Goal: Task Accomplishment & Management: Manage account settings

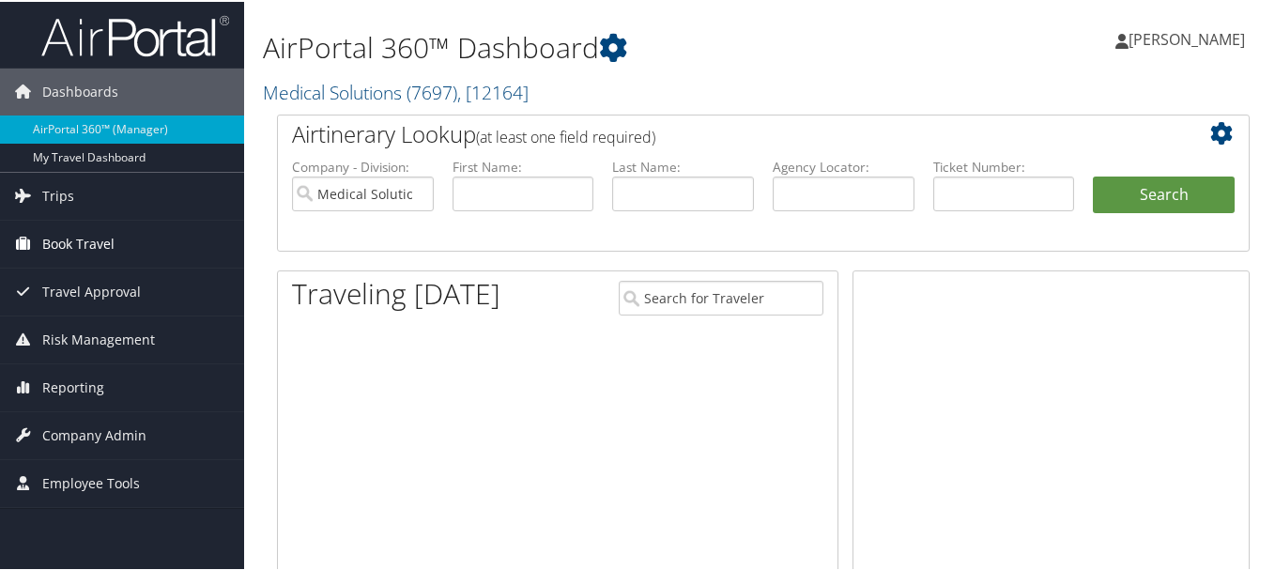
click at [45, 252] on span "Book Travel" at bounding box center [78, 242] width 72 height 47
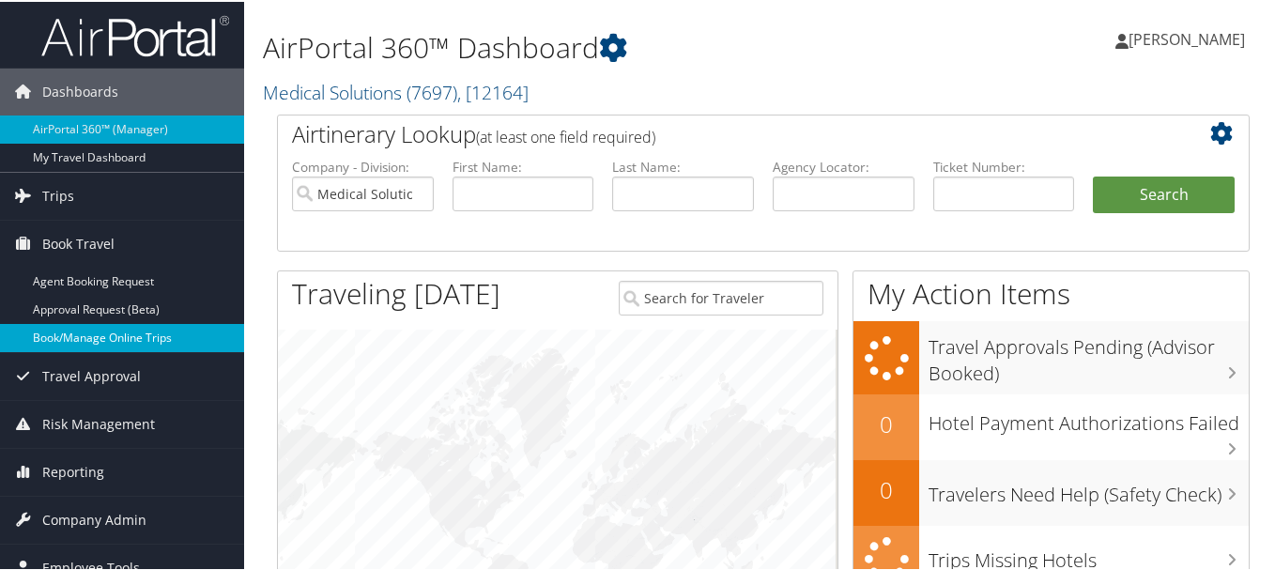
click at [55, 327] on link "Book/Manage Online Trips" at bounding box center [122, 336] width 244 height 28
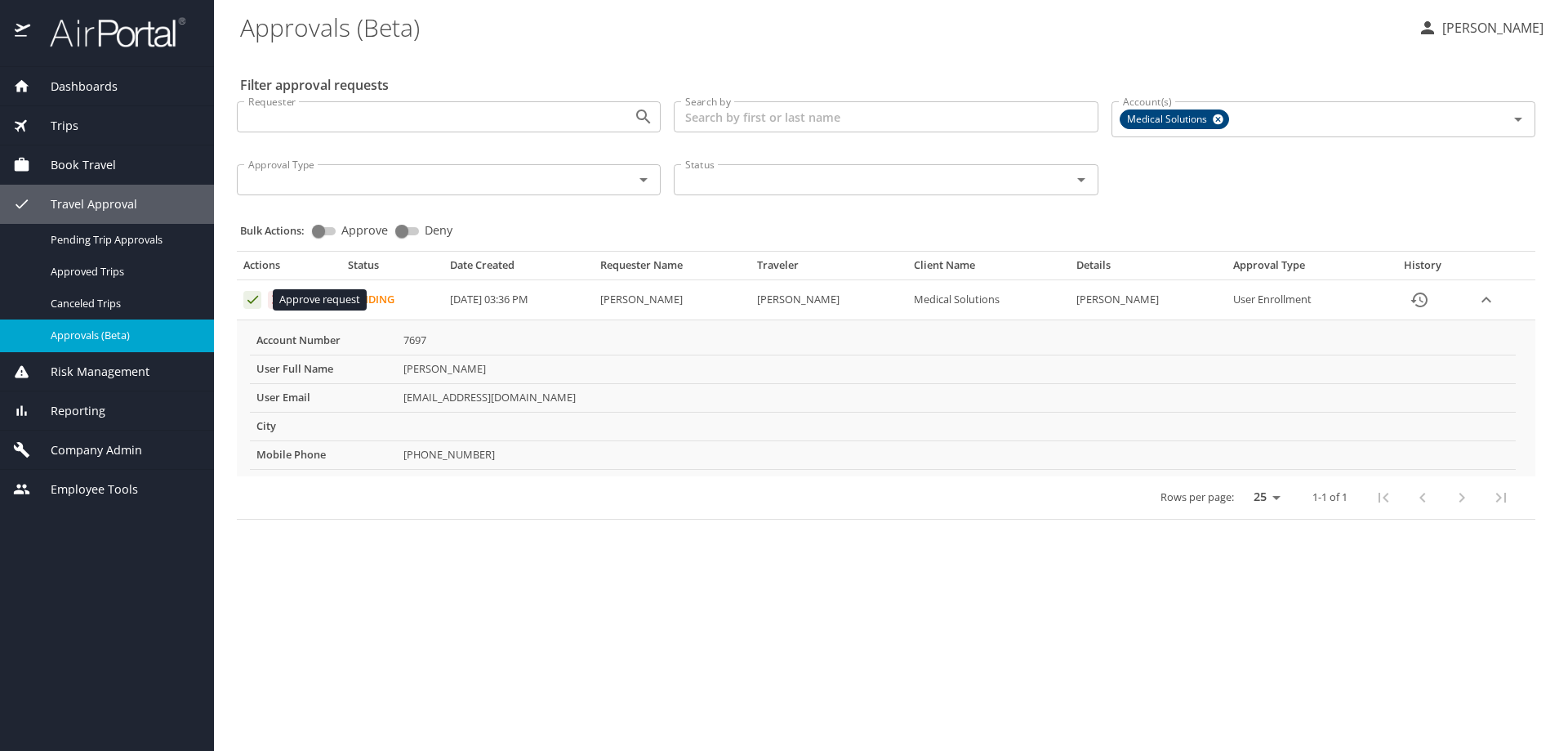
click at [250, 303] on icon "Approval table" at bounding box center [252, 299] width 10 height 8
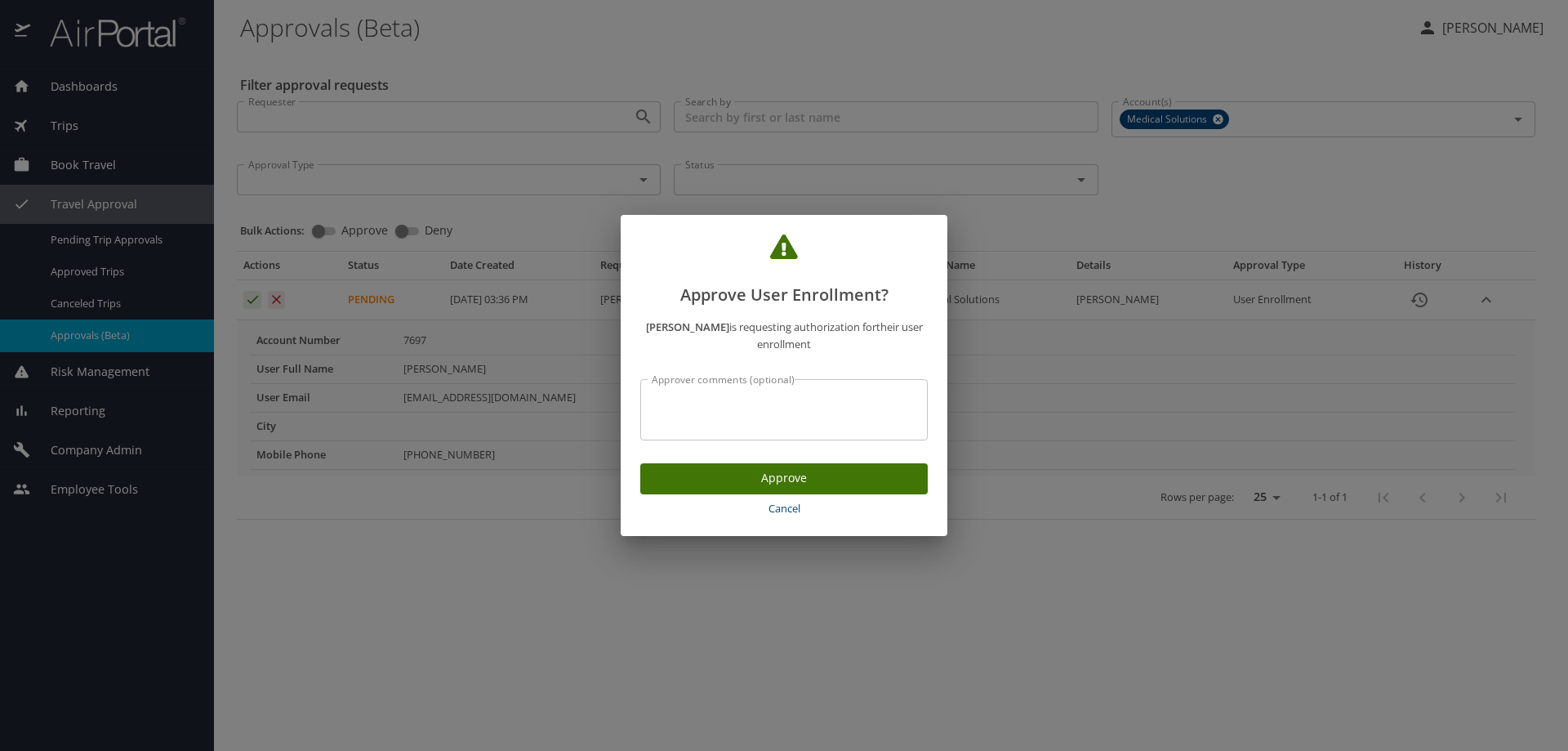
click at [754, 482] on span "Approve" at bounding box center [784, 478] width 261 height 20
